Goal: Find contact information: Find contact information

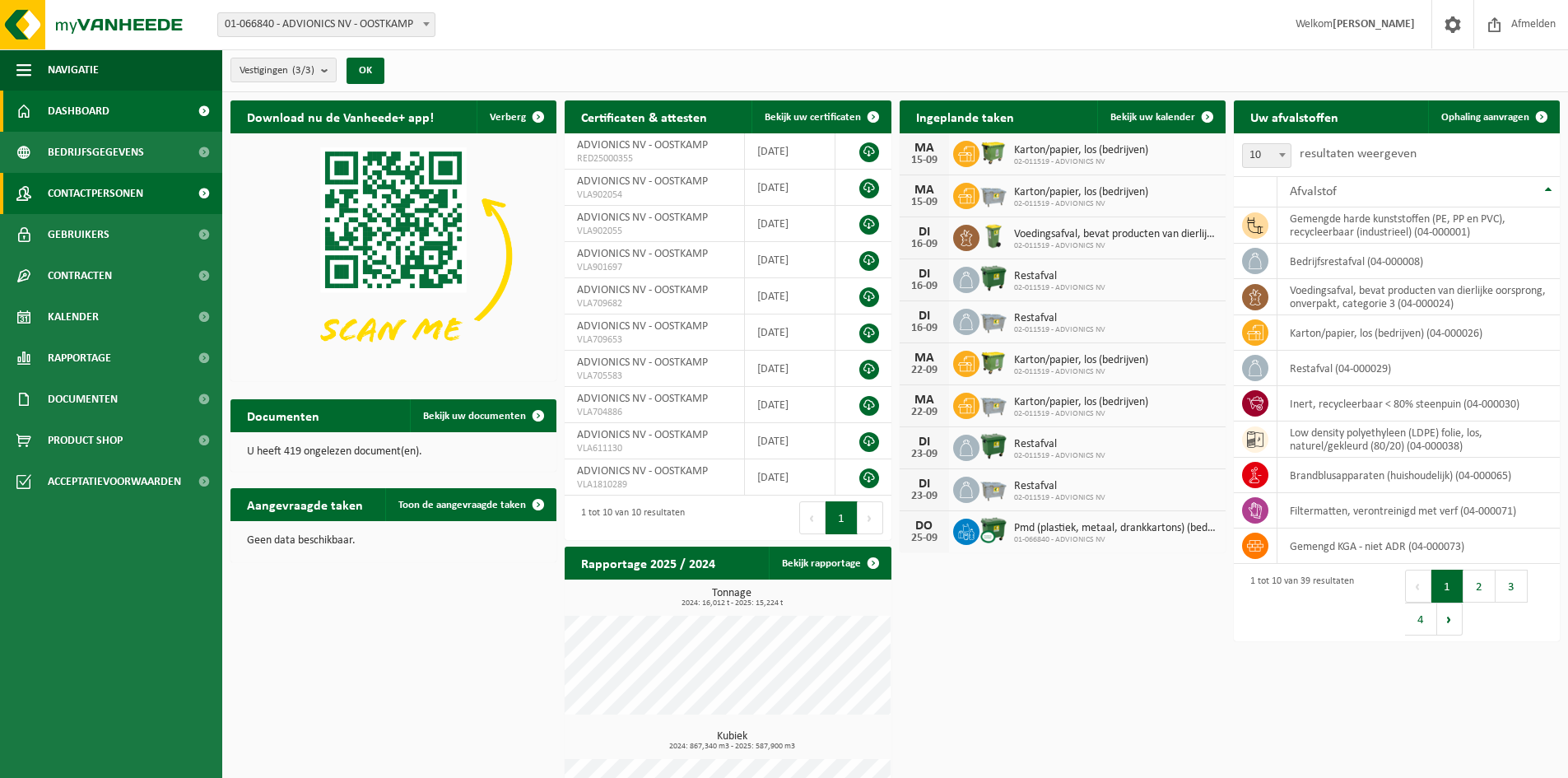
click at [104, 190] on span "Contactpersonen" at bounding box center [95, 193] width 95 height 41
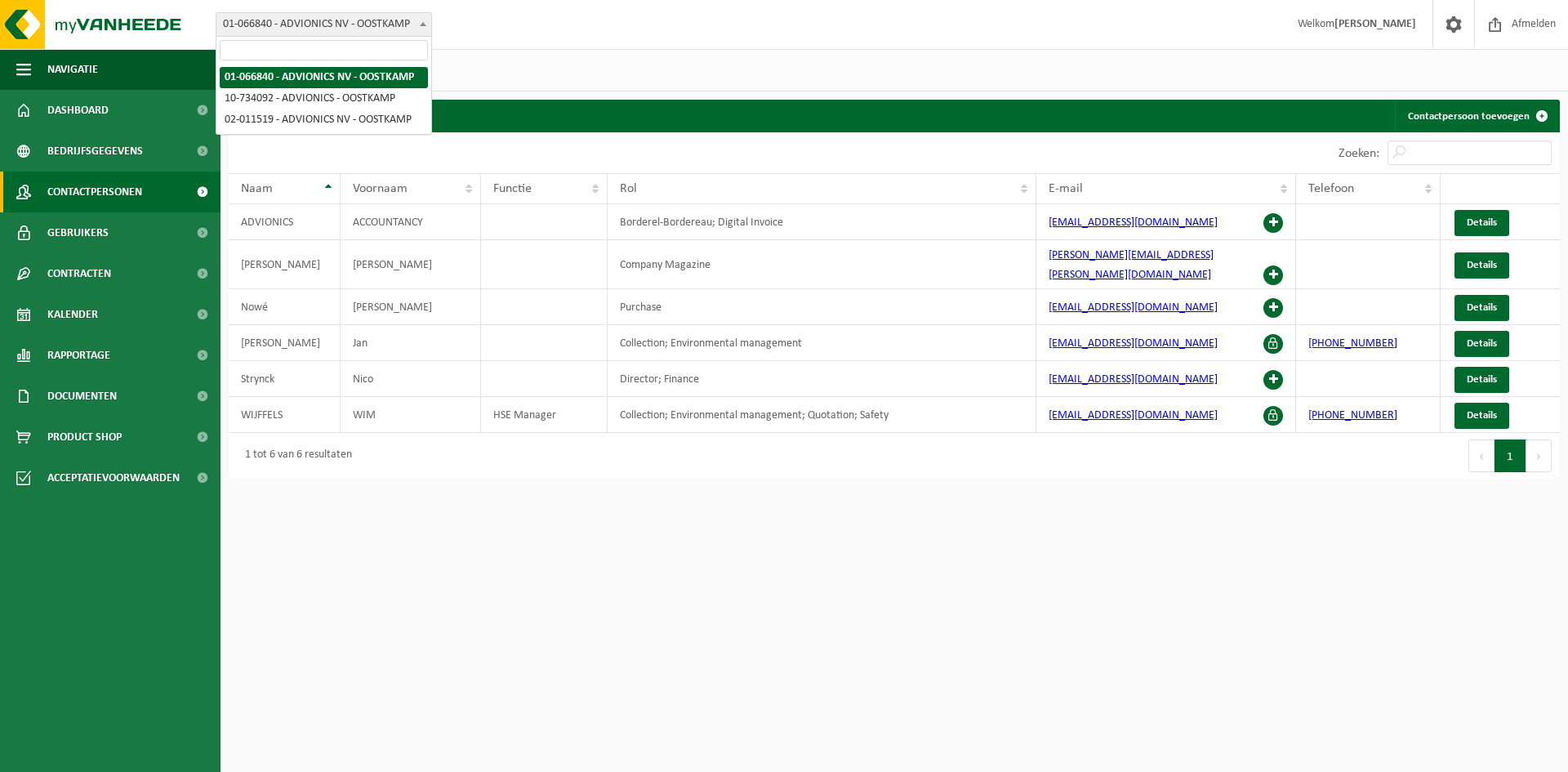
click at [426, 24] on span at bounding box center [422, 24] width 16 height 21
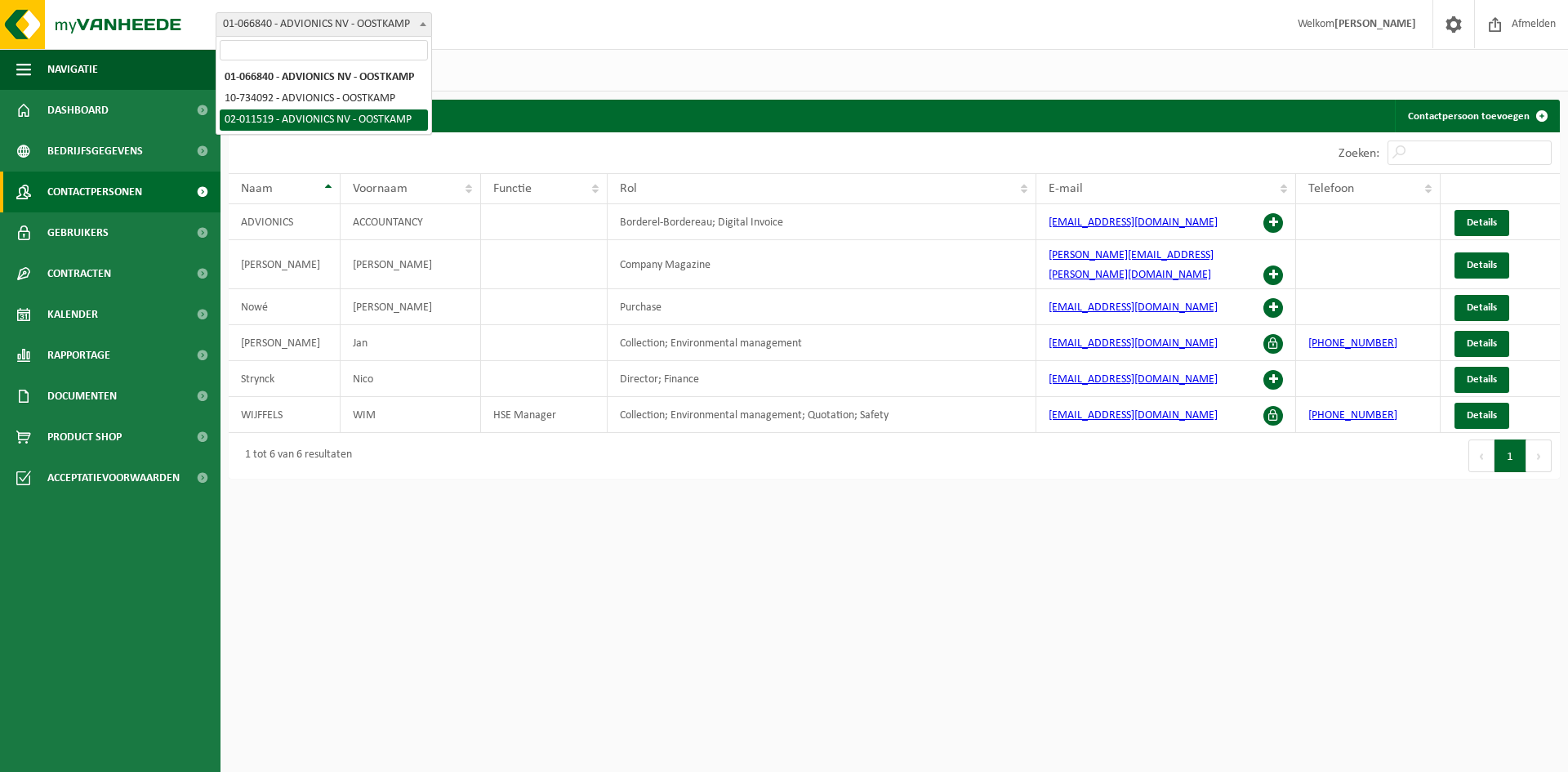
select select "8511"
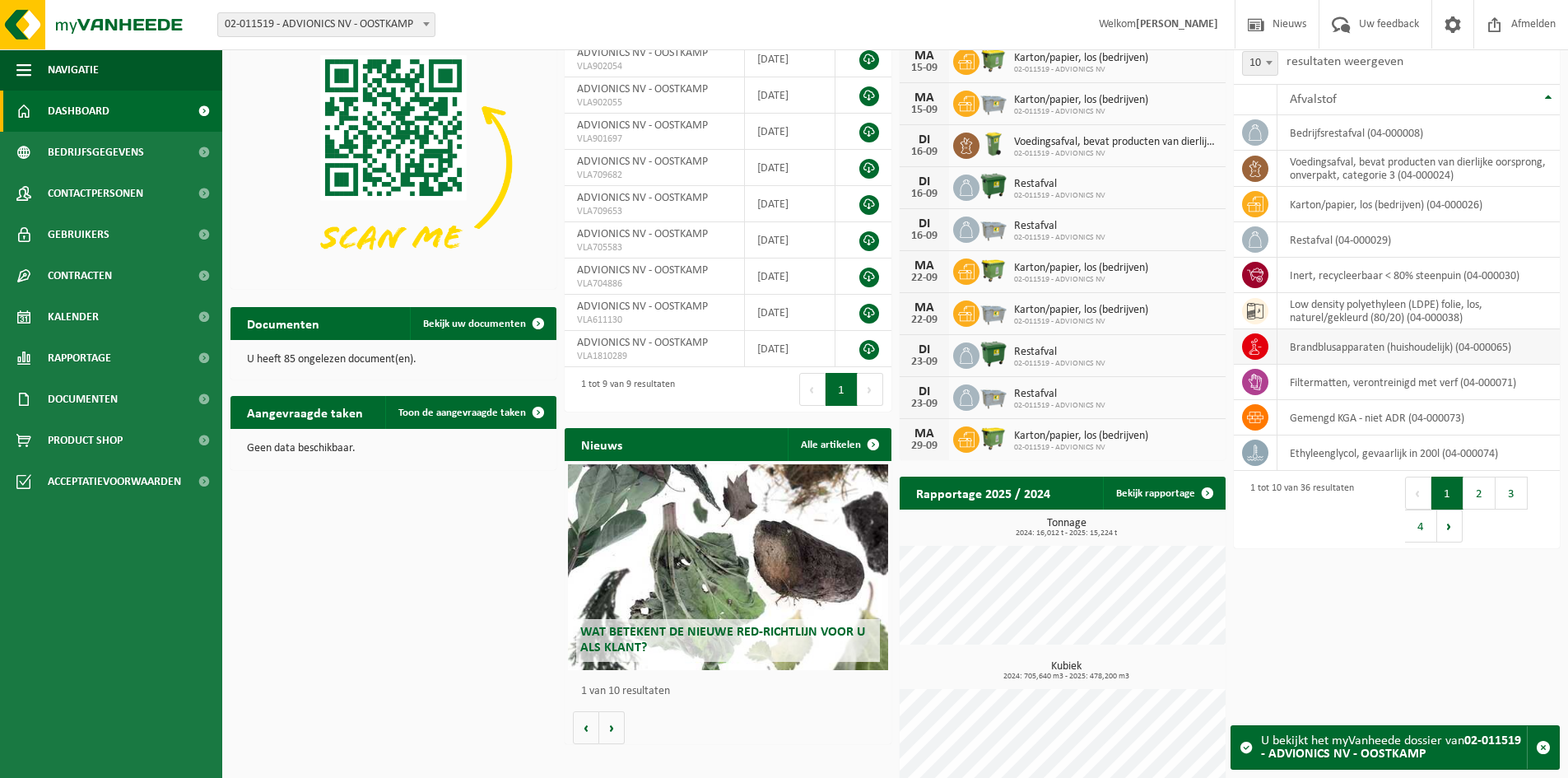
scroll to position [76, 0]
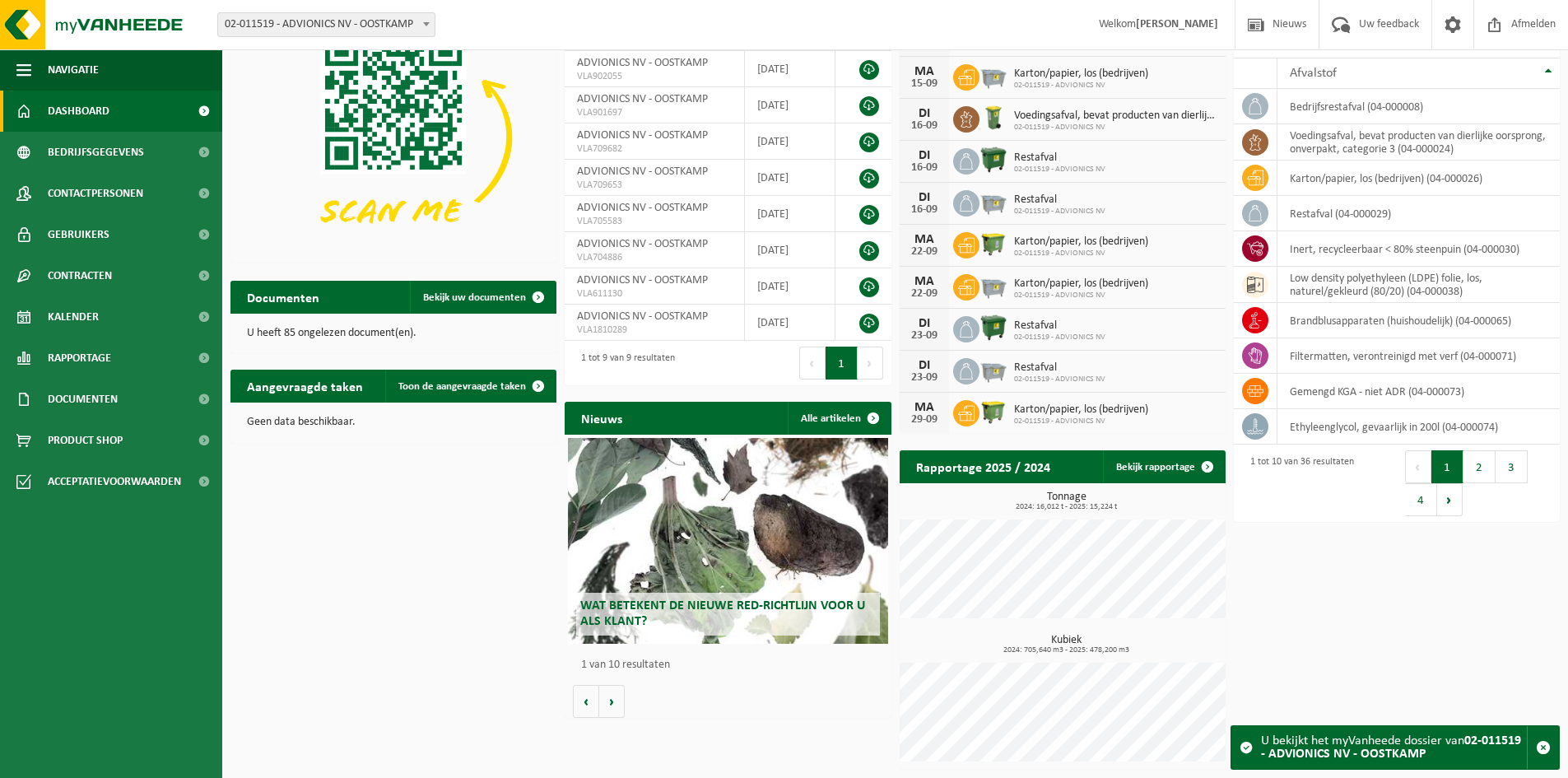
click at [1480, 470] on button "2" at bounding box center [1479, 467] width 32 height 33
